Goal: Transaction & Acquisition: Purchase product/service

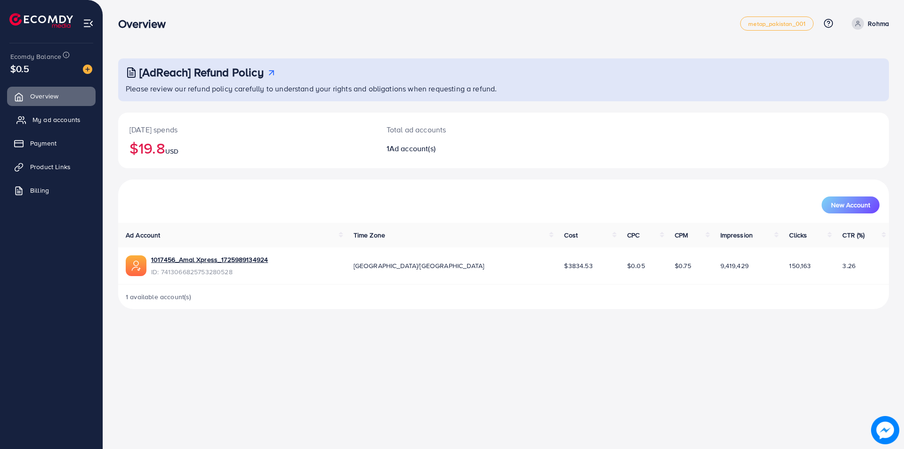
click at [44, 120] on span "My ad accounts" at bounding box center [56, 119] width 48 height 9
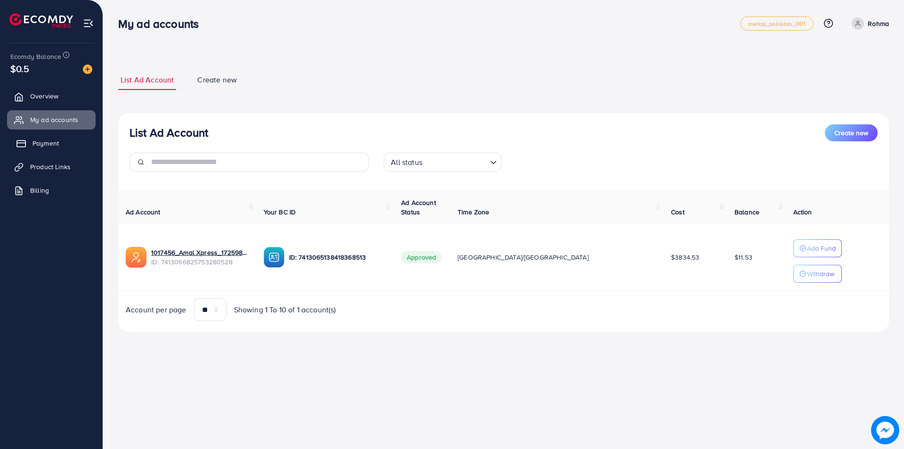
click at [51, 141] on span "Payment" at bounding box center [45, 142] width 26 height 9
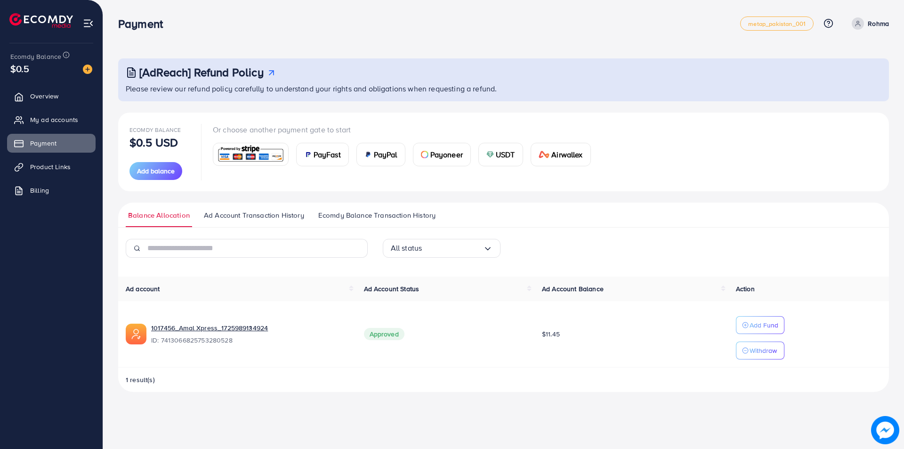
click at [308, 154] on img at bounding box center [308, 155] width 8 height 8
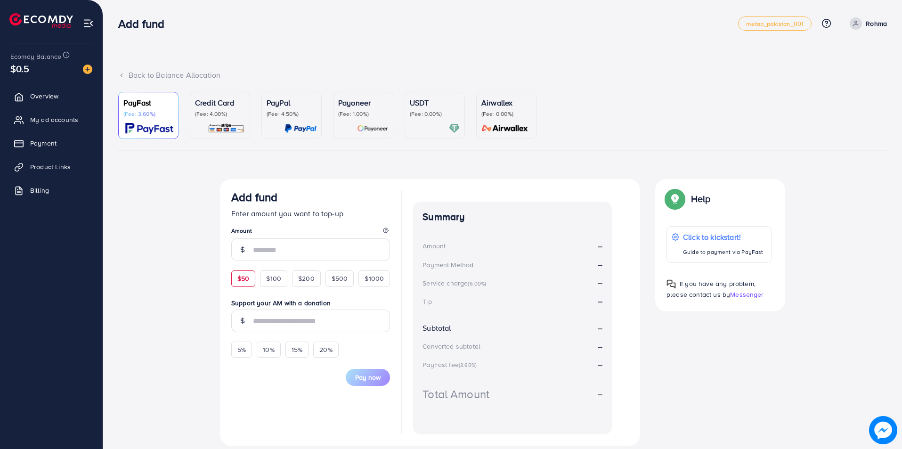
click at [239, 274] on span "$50" at bounding box center [243, 278] width 12 height 9
type input "**"
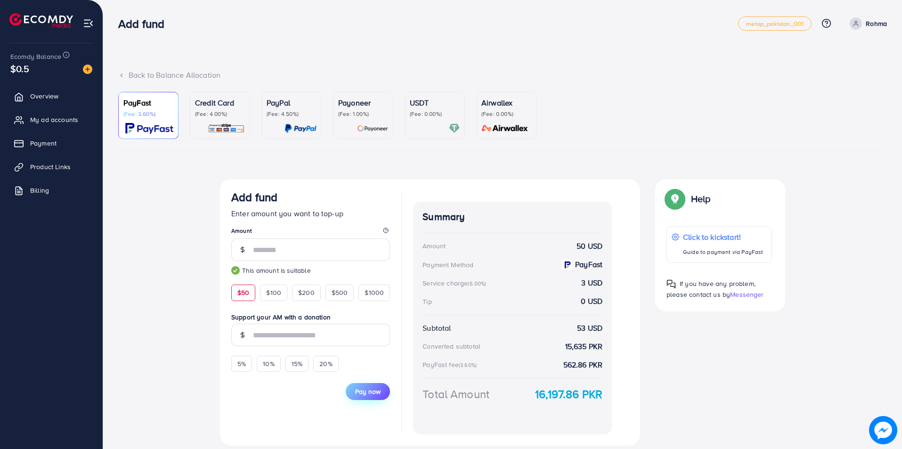
click at [356, 394] on span "Pay now" at bounding box center [367, 390] width 25 height 9
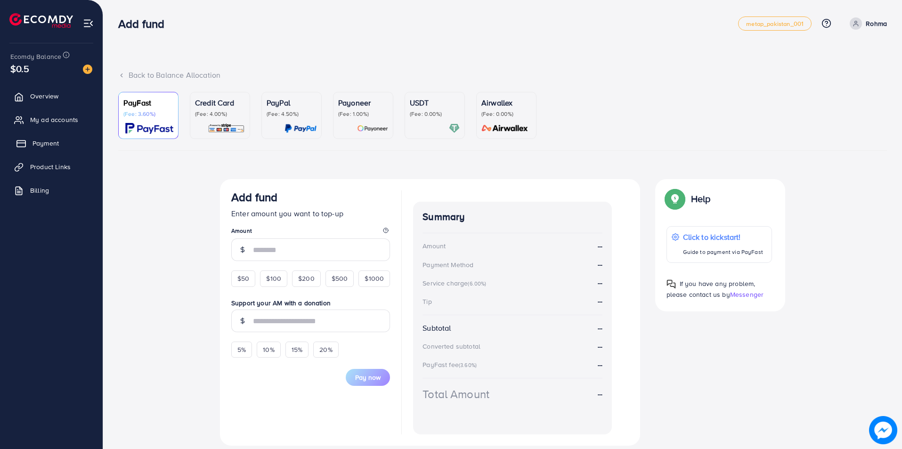
click at [48, 141] on span "Payment" at bounding box center [45, 142] width 26 height 9
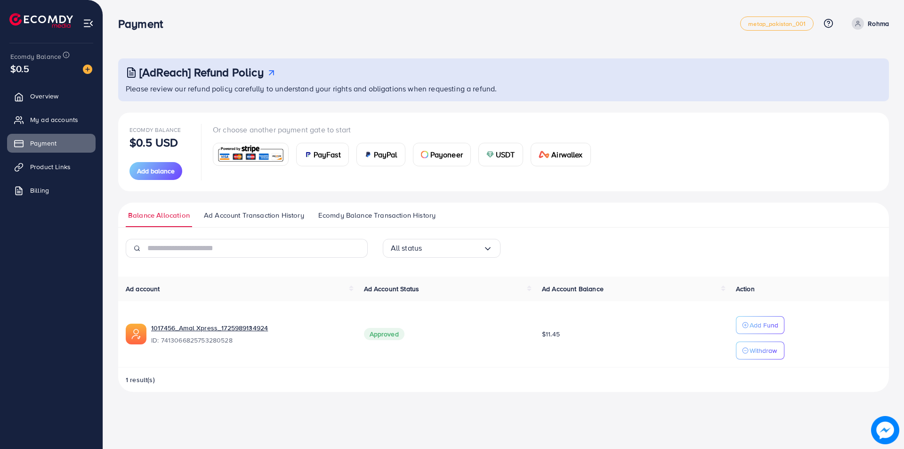
click at [306, 149] on div "PayFast" at bounding box center [323, 154] width 52 height 23
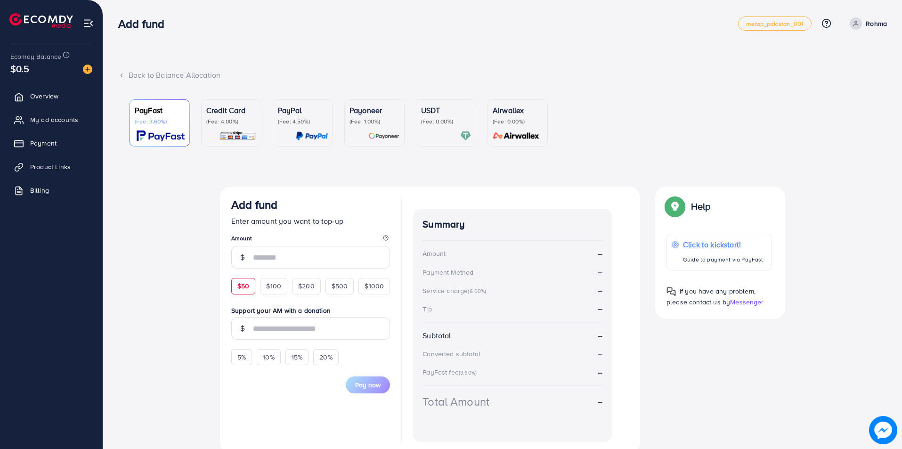
click at [246, 287] on span "$50" at bounding box center [243, 285] width 12 height 9
type input "**"
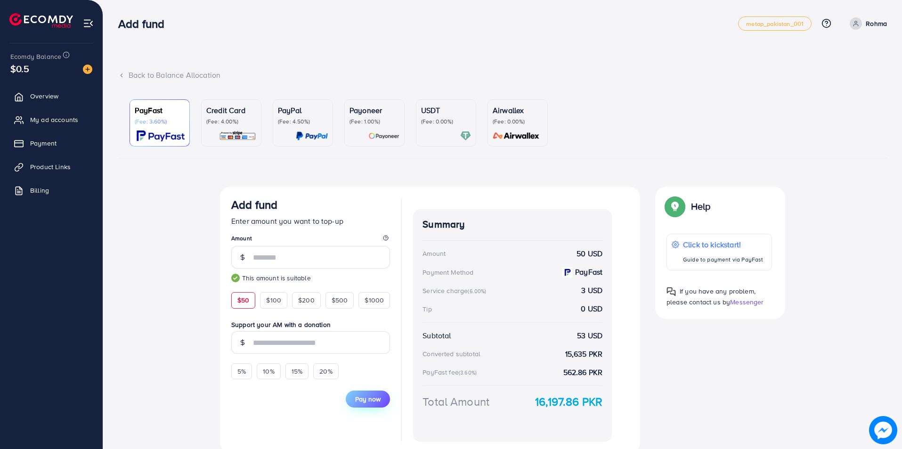
click at [365, 398] on span "Pay now" at bounding box center [367, 398] width 25 height 9
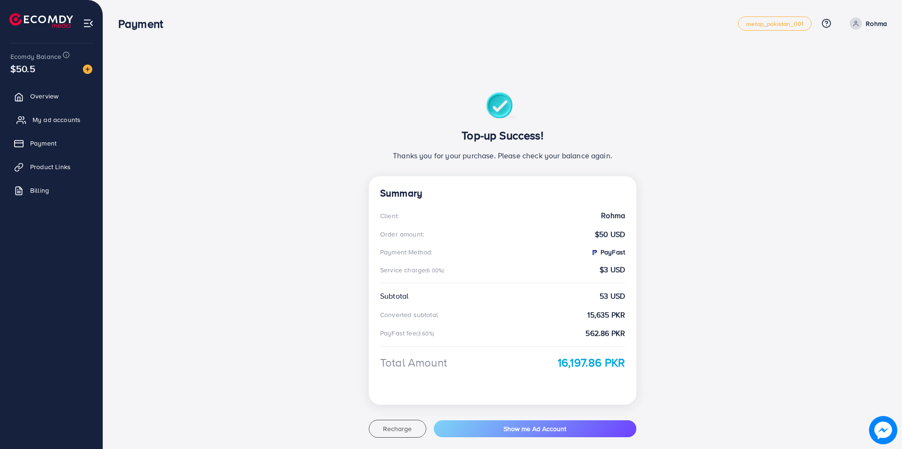
click at [47, 120] on span "My ad accounts" at bounding box center [56, 119] width 48 height 9
